Goal: Navigation & Orientation: Find specific page/section

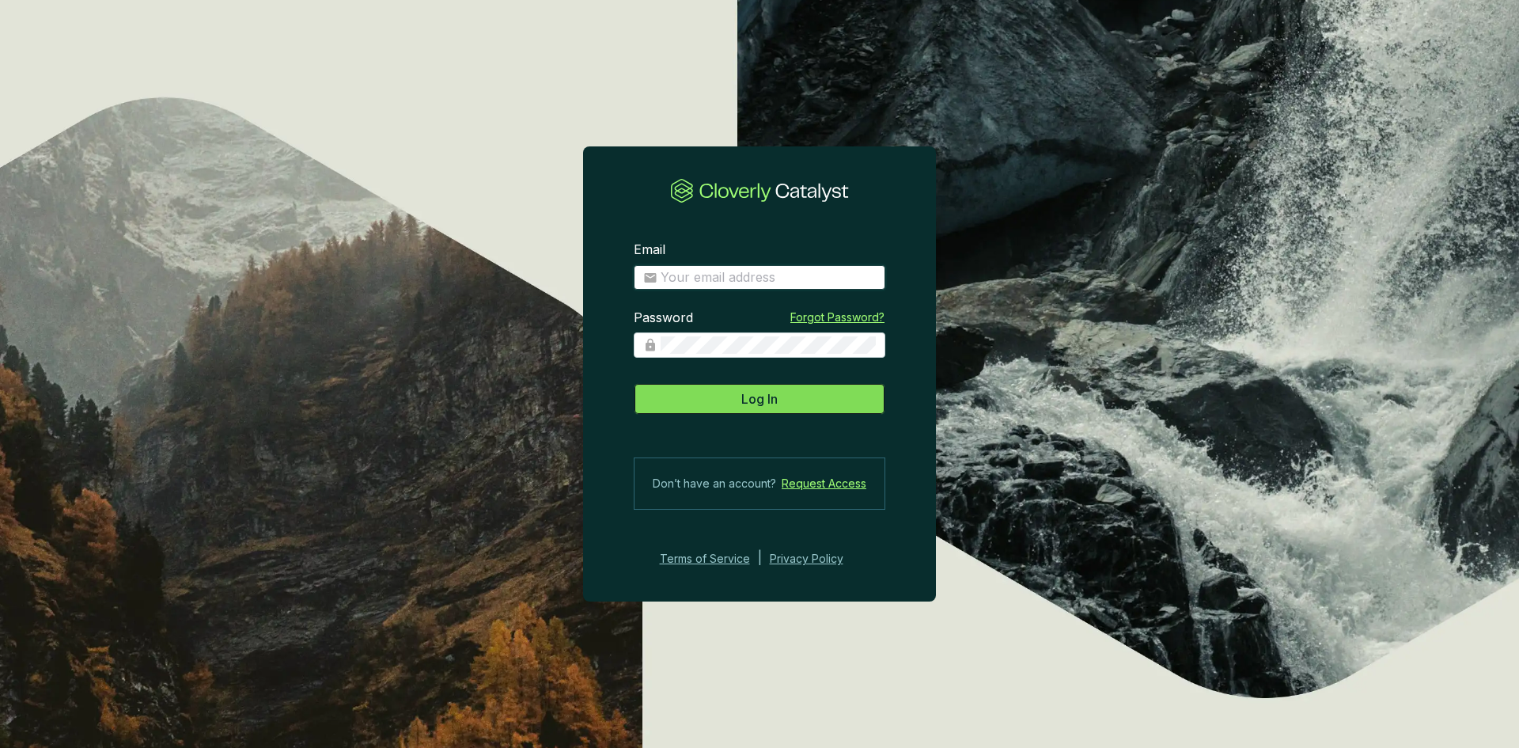
type input "[EMAIL_ADDRESS][DOMAIN_NAME]"
click at [755, 353] on span "Log In" at bounding box center [759, 398] width 36 height 19
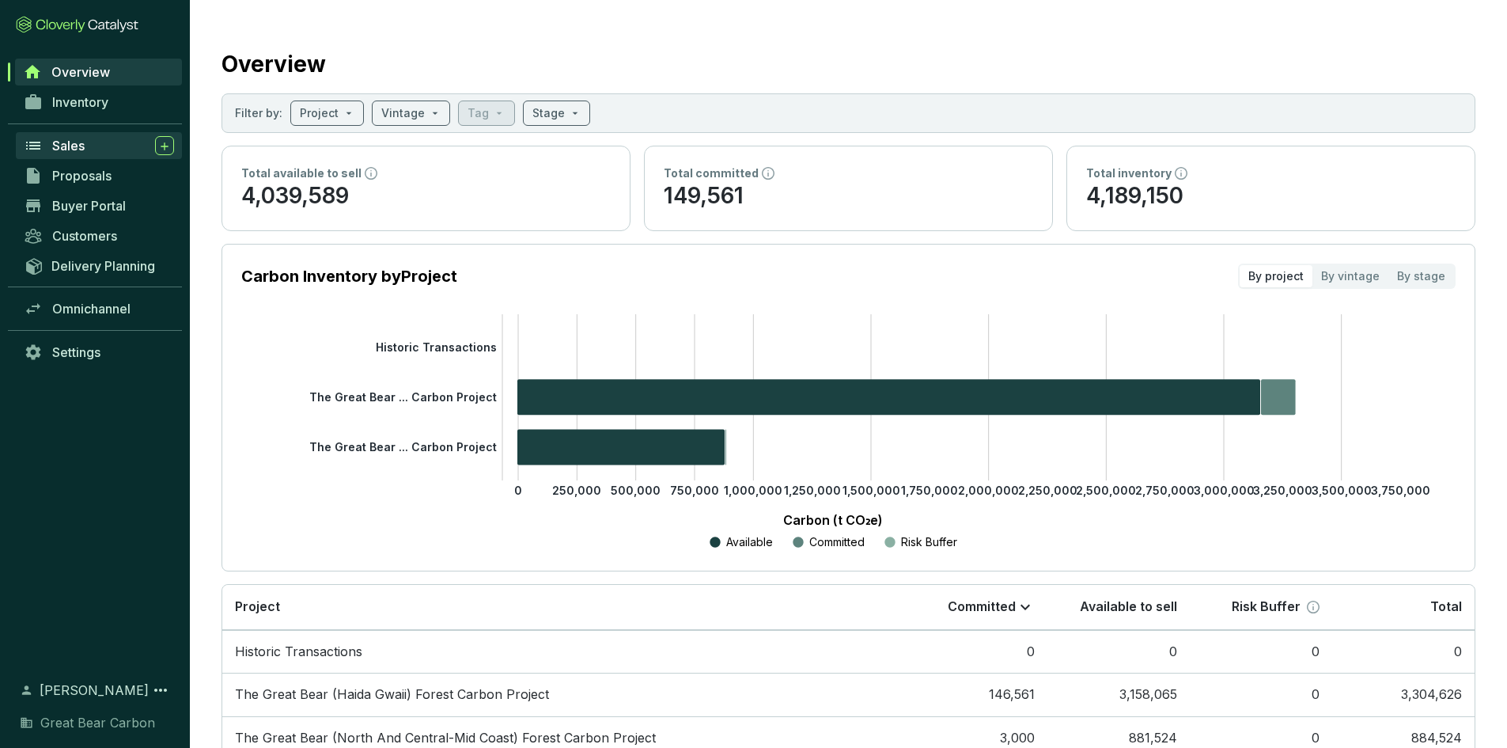
click at [77, 144] on span "Sales" at bounding box center [68, 146] width 32 height 16
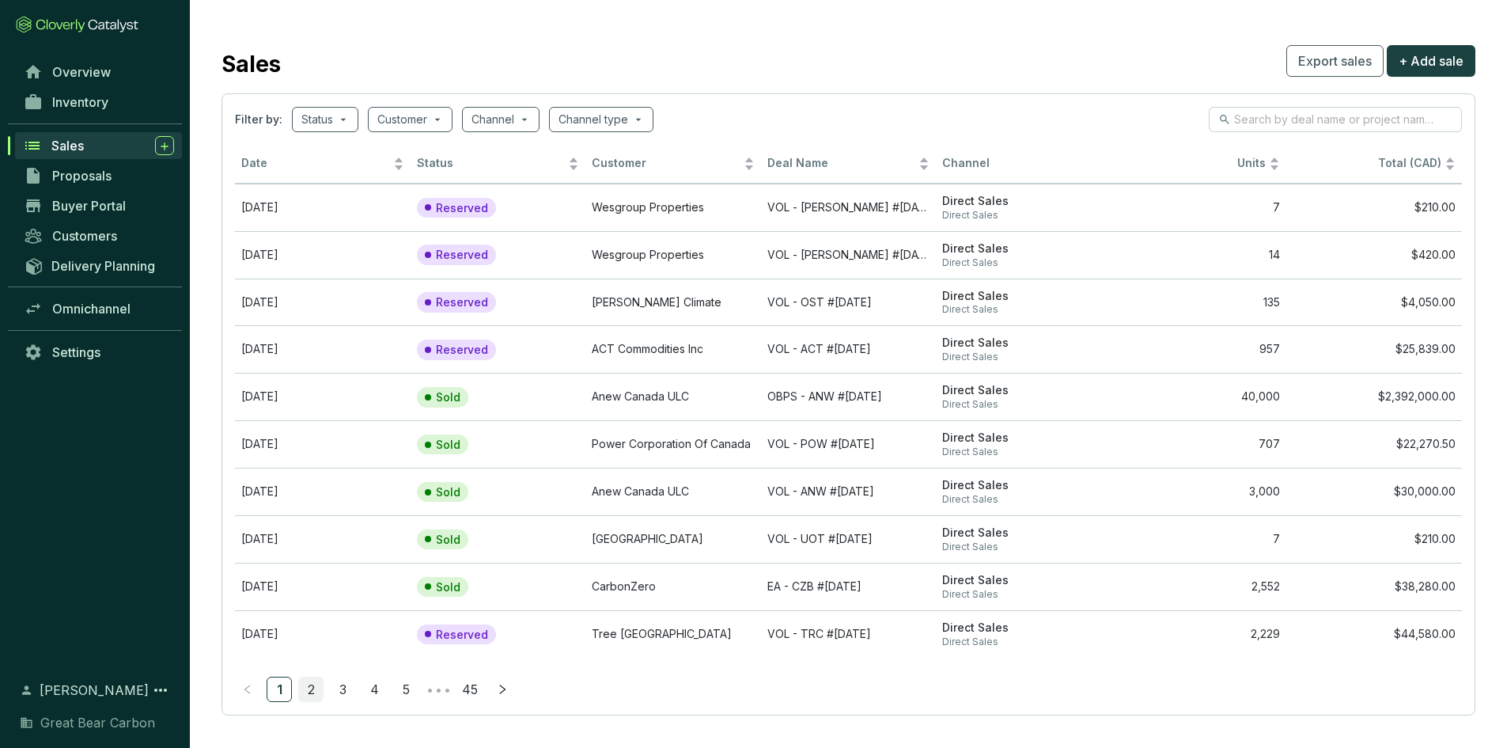
click at [307, 353] on link "2" at bounding box center [311, 689] width 24 height 24
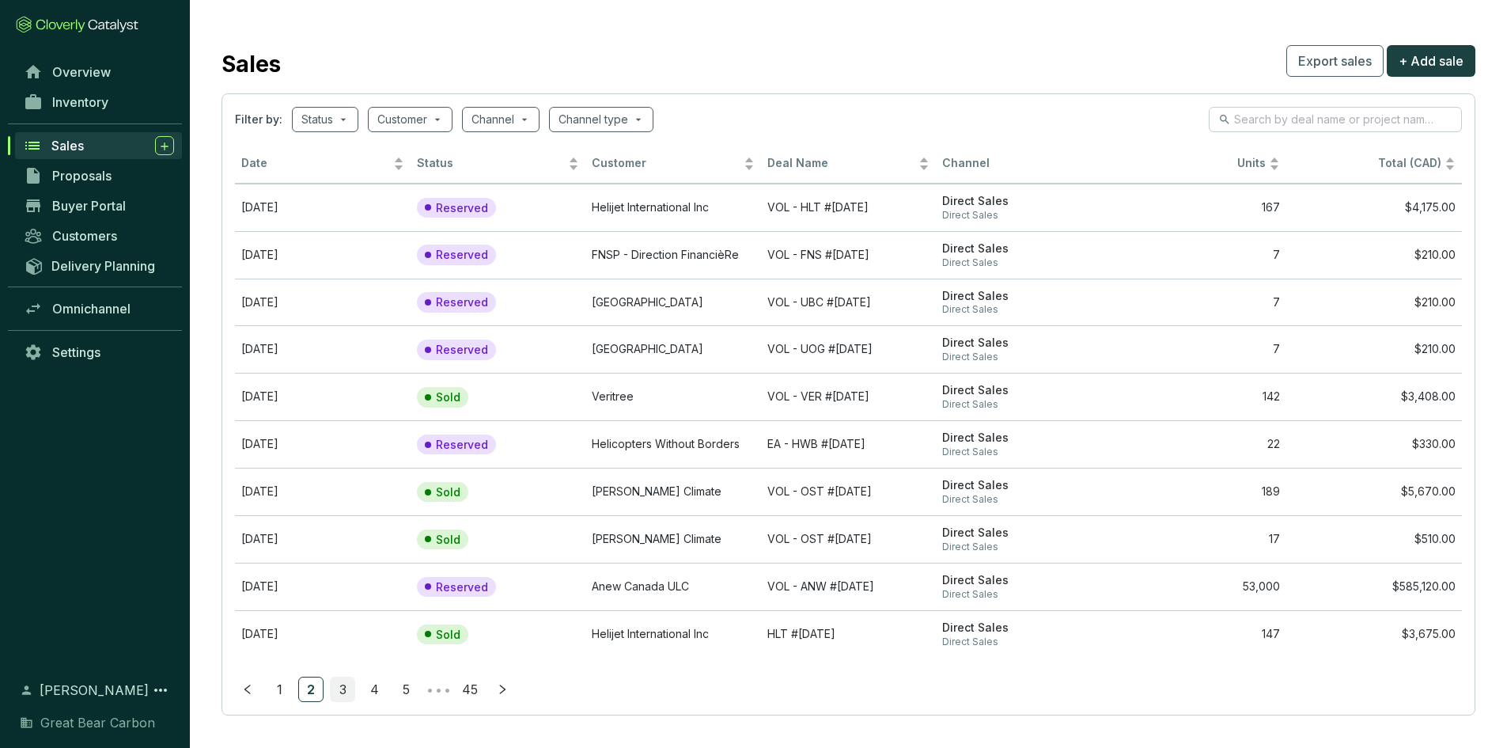
click at [339, 353] on link "3" at bounding box center [343, 689] width 24 height 24
